Goal: Information Seeking & Learning: Learn about a topic

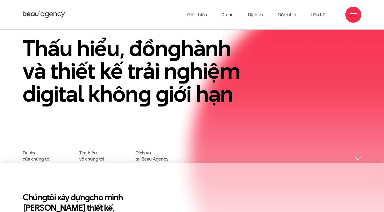
scroll to position [30, 0]
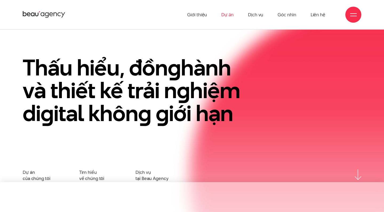
click at [233, 12] on link "Dự án" at bounding box center [227, 14] width 12 height 29
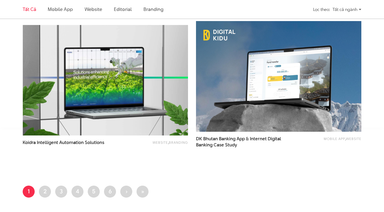
scroll to position [971, 0]
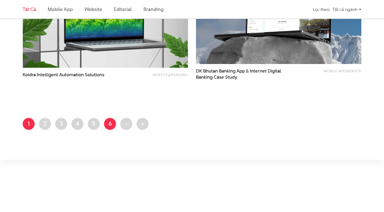
click at [110, 127] on link "Trang 6" at bounding box center [110, 124] width 12 height 12
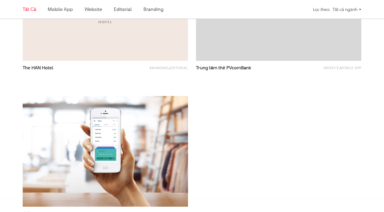
scroll to position [891, 0]
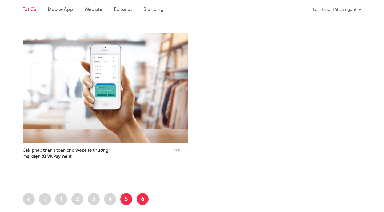
click at [124, 200] on link "Trang 5" at bounding box center [126, 199] width 12 height 12
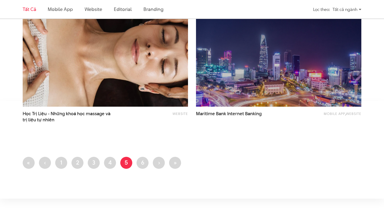
scroll to position [991, 0]
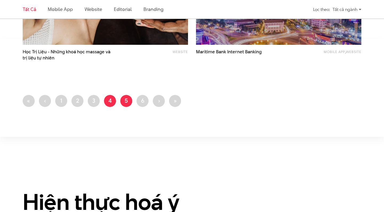
click at [110, 103] on link "Trang 4" at bounding box center [110, 101] width 12 height 12
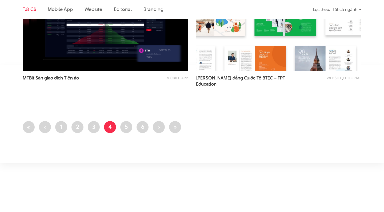
scroll to position [1043, 0]
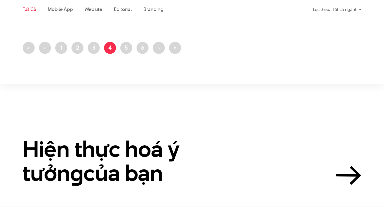
click at [93, 48] on link "Trang 3" at bounding box center [94, 48] width 12 height 12
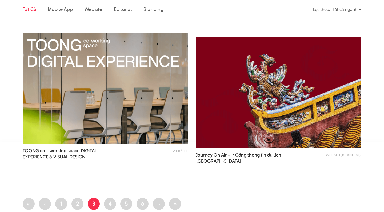
scroll to position [749, 0]
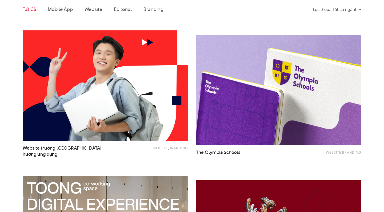
click at [248, 134] on img at bounding box center [279, 90] width 182 height 122
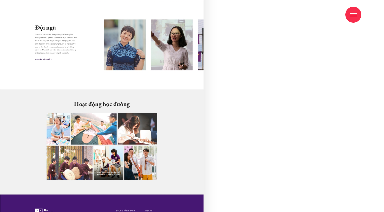
scroll to position [5067, 0]
